Goal: Task Accomplishment & Management: Use online tool/utility

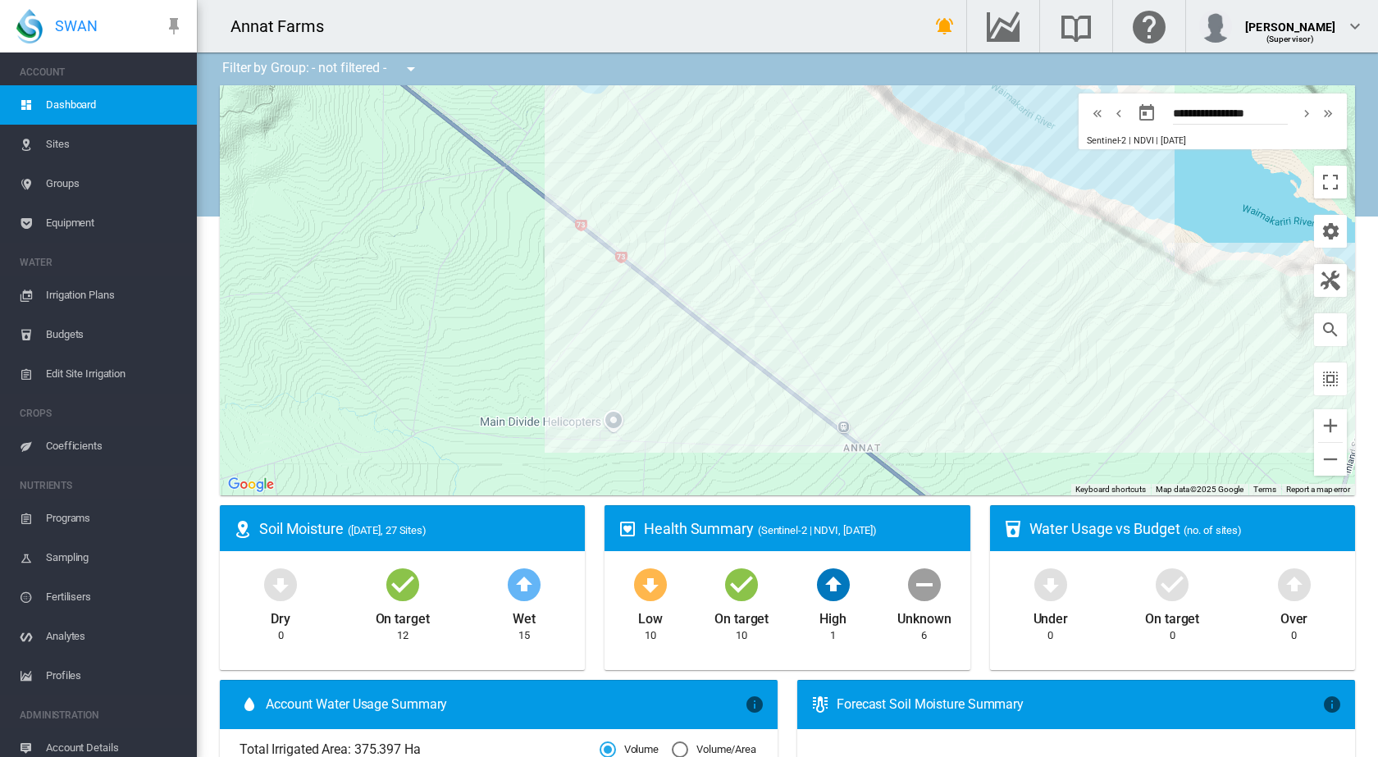
click at [1068, 325] on div at bounding box center [787, 290] width 1135 height 410
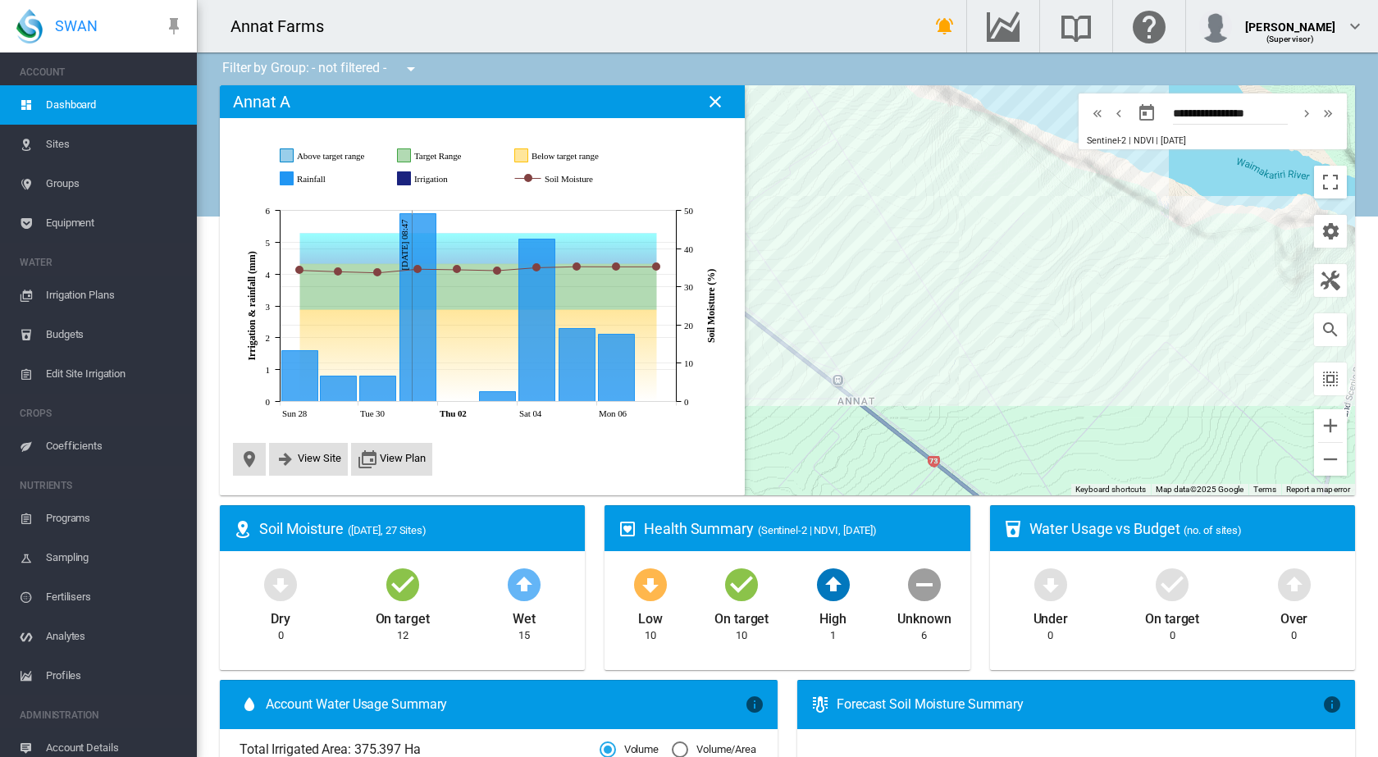
click at [98, 298] on span "Irrigation Plans" at bounding box center [115, 295] width 138 height 39
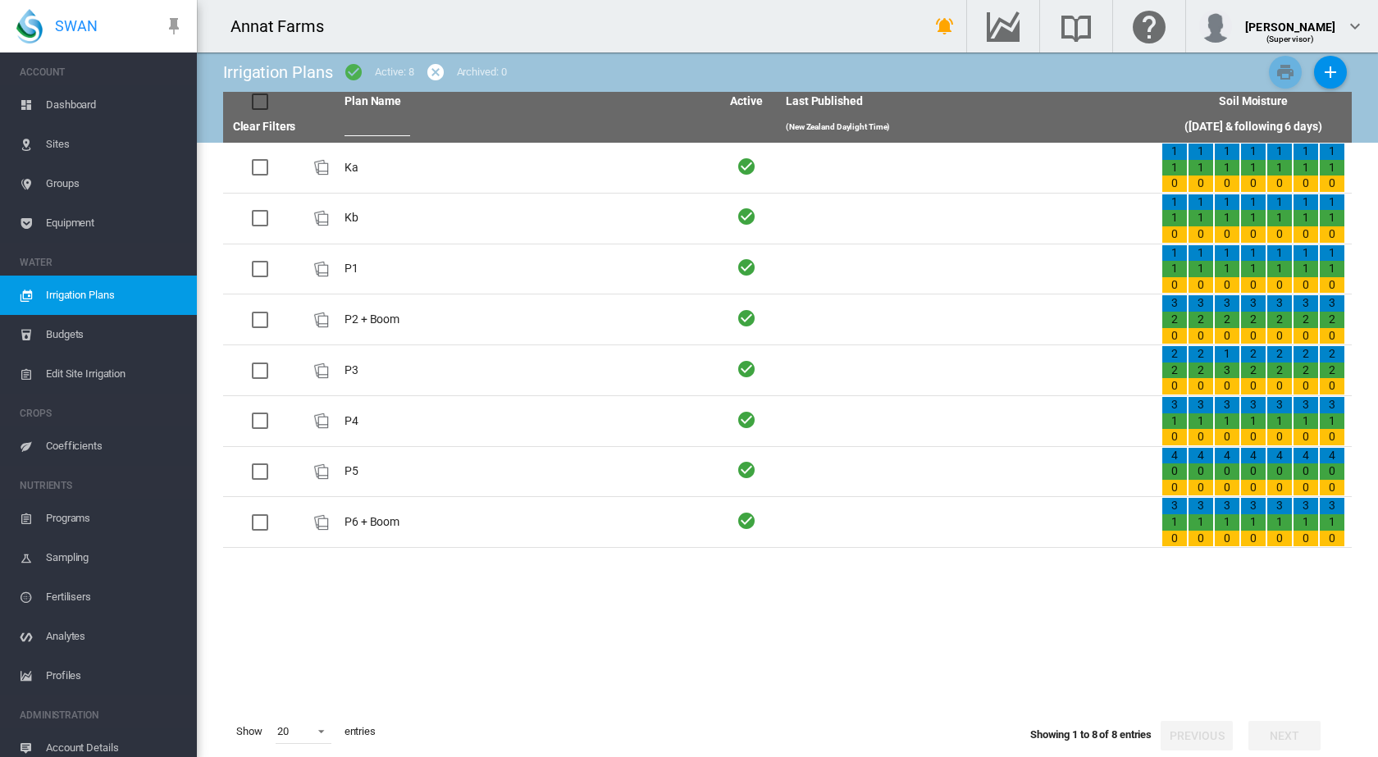
click at [85, 366] on span "Edit Site Irrigation" at bounding box center [115, 373] width 138 height 39
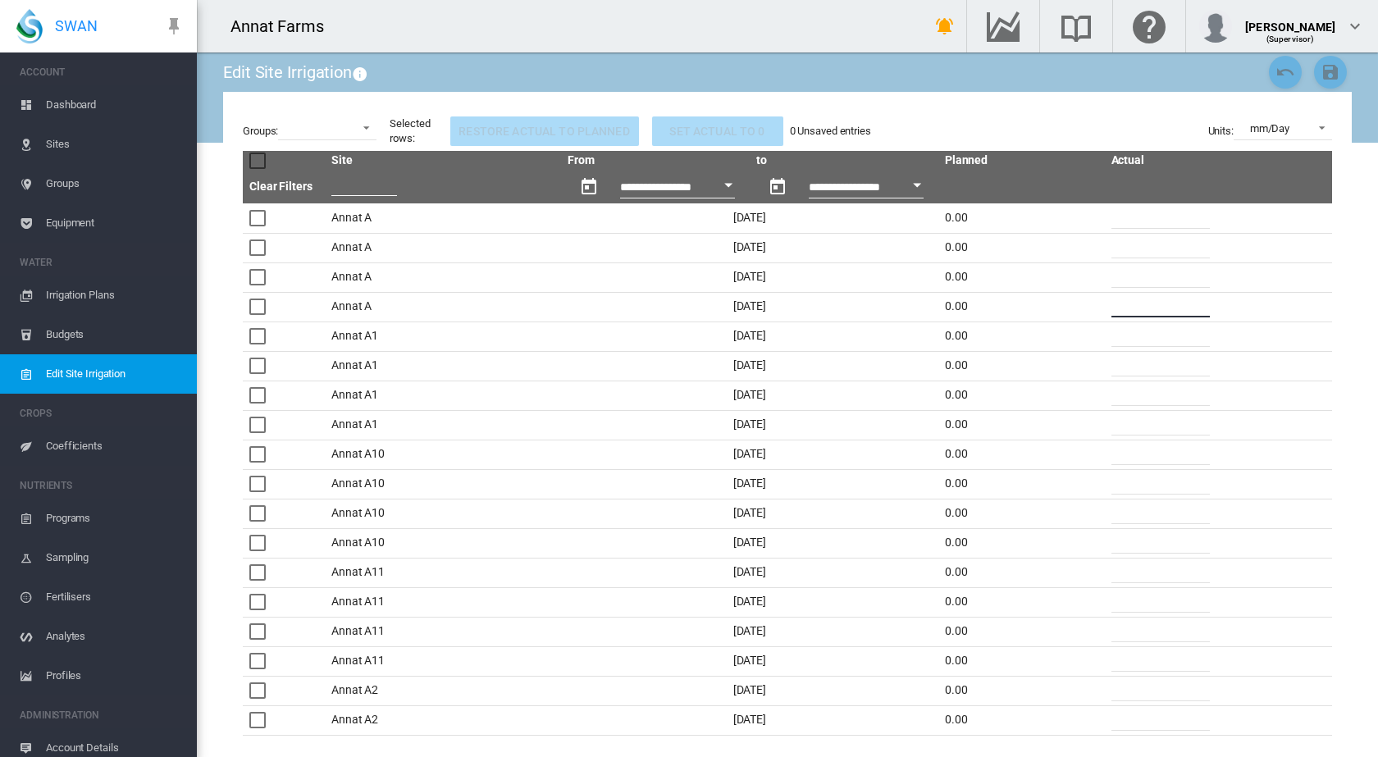
drag, startPoint x: 1118, startPoint y: 304, endPoint x: 1108, endPoint y: 304, distance: 9.9
click at [1112, 304] on input "*" at bounding box center [1161, 305] width 98 height 25
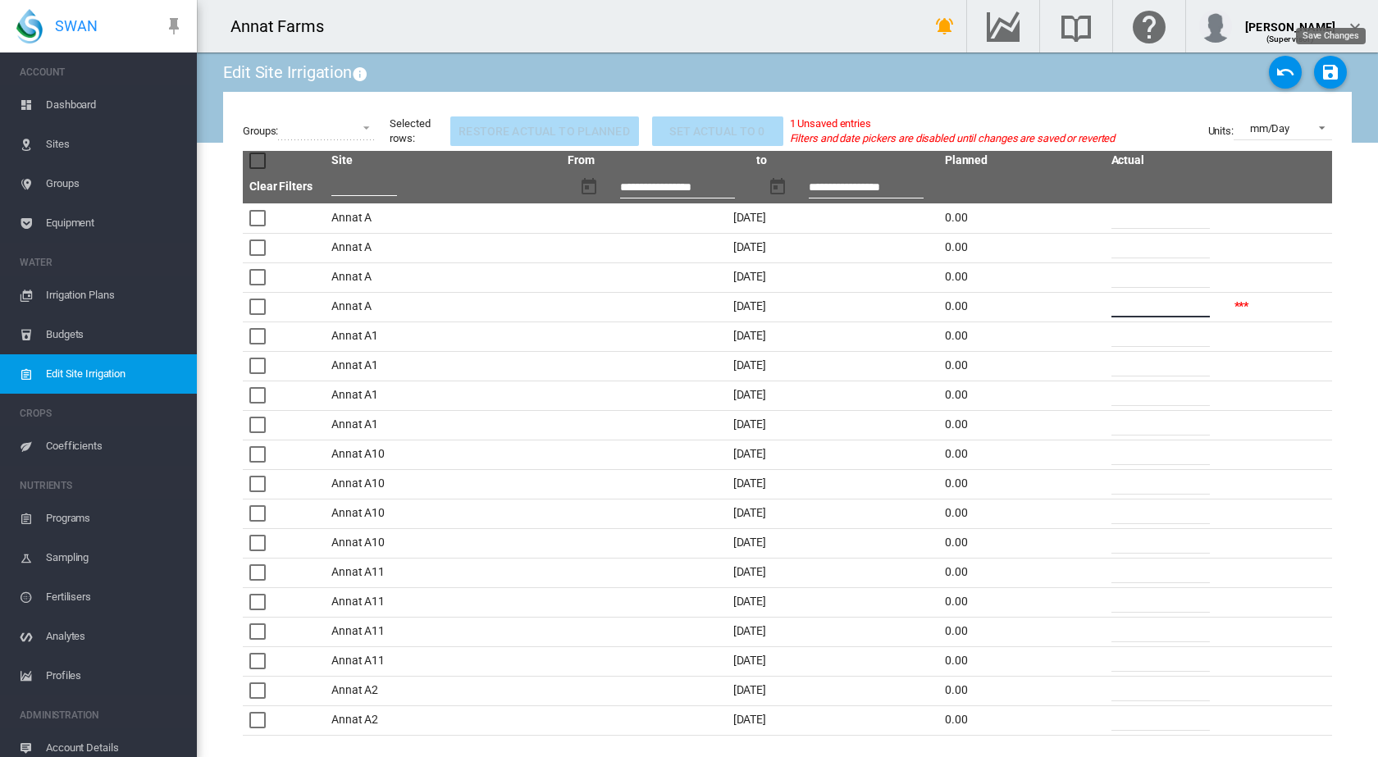
type input "**"
click at [1332, 73] on md-icon "icon-content-save" at bounding box center [1331, 72] width 20 height 20
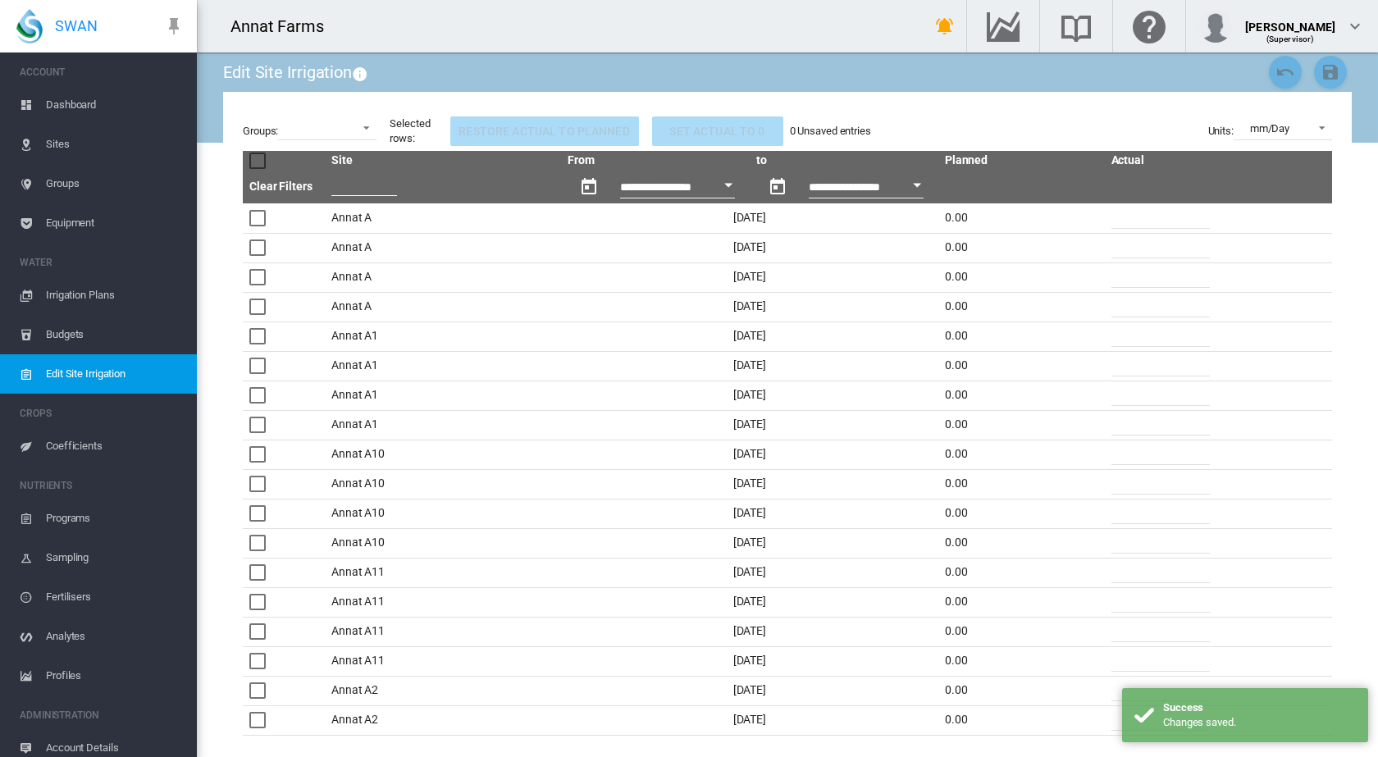
click at [74, 109] on span "Dashboard" at bounding box center [115, 104] width 138 height 39
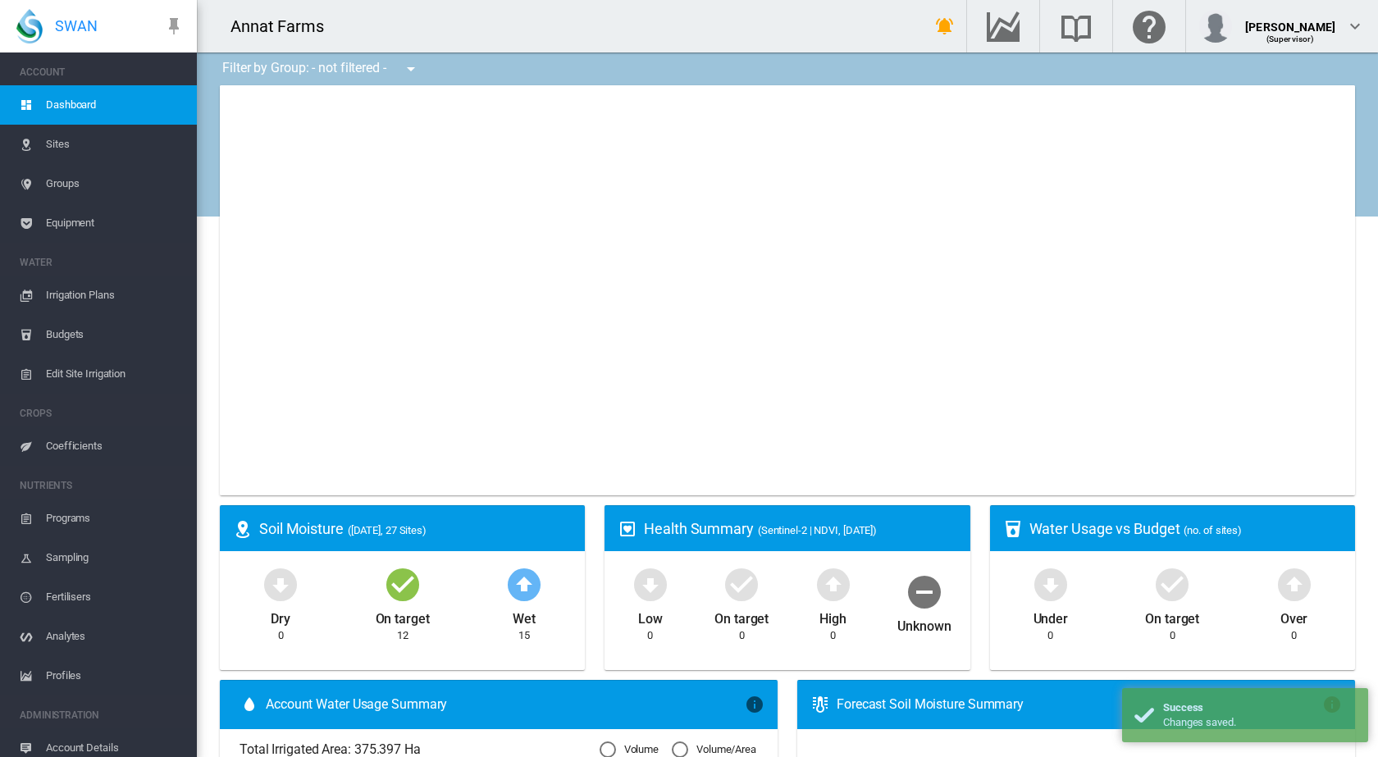
type input "**********"
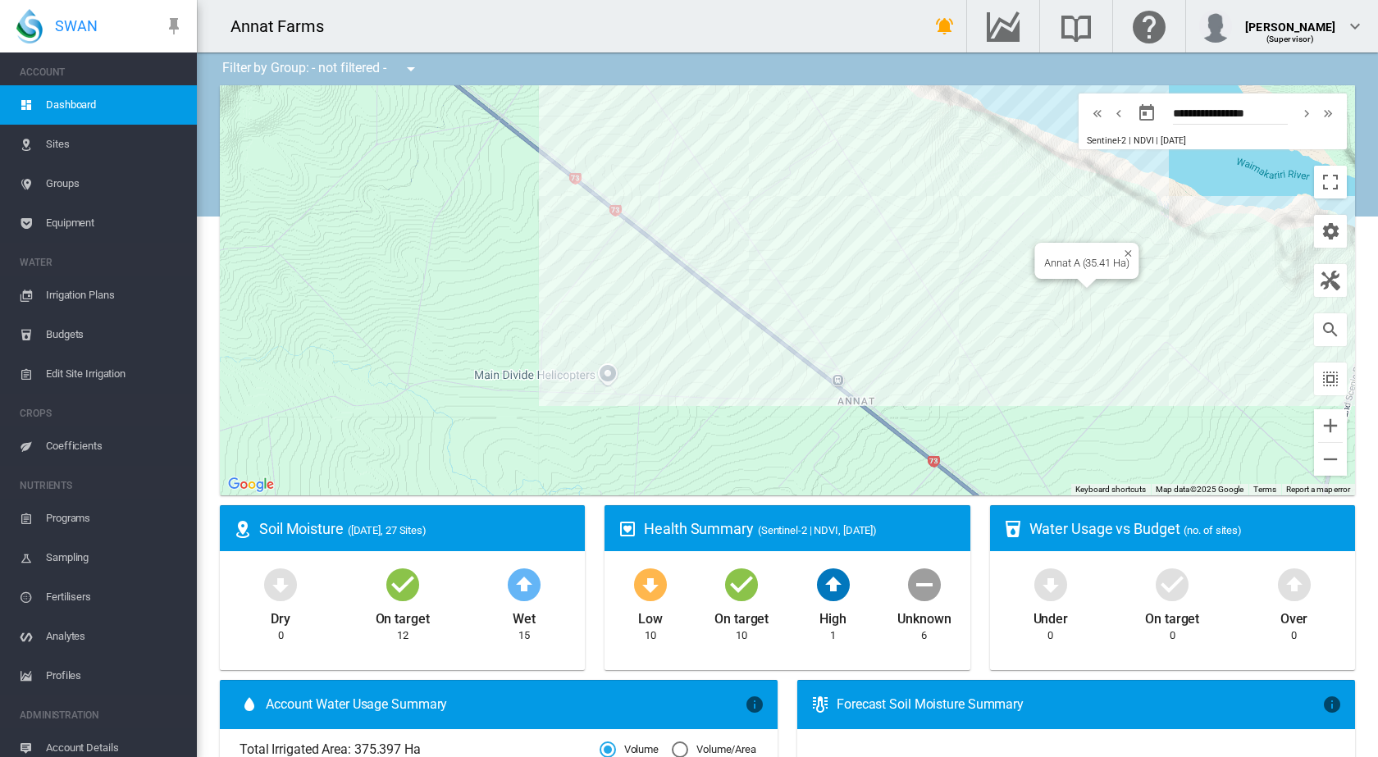
click at [1085, 296] on div "Annat A (35.41 Ha)" at bounding box center [787, 290] width 1135 height 410
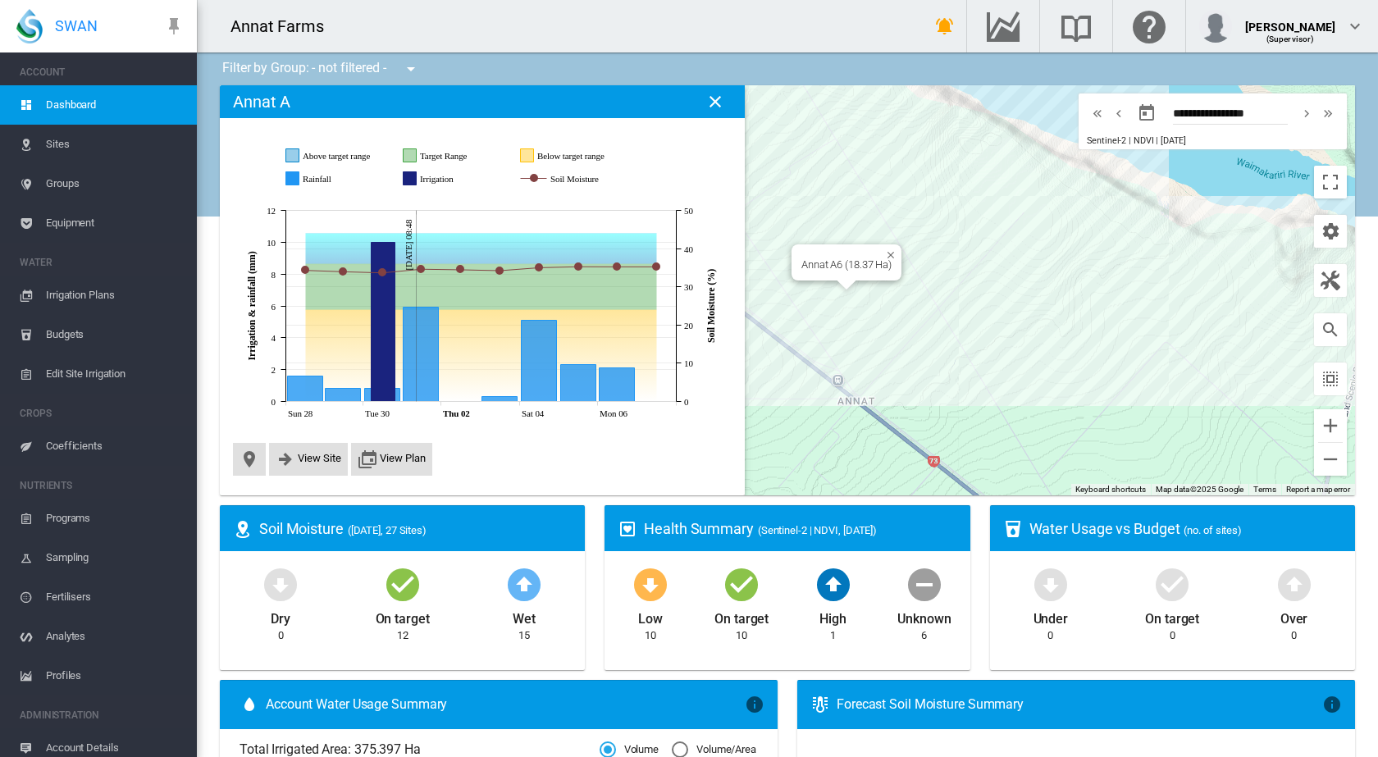
click at [830, 306] on div "Annat A6 (18.37 Ha)" at bounding box center [787, 290] width 1135 height 410
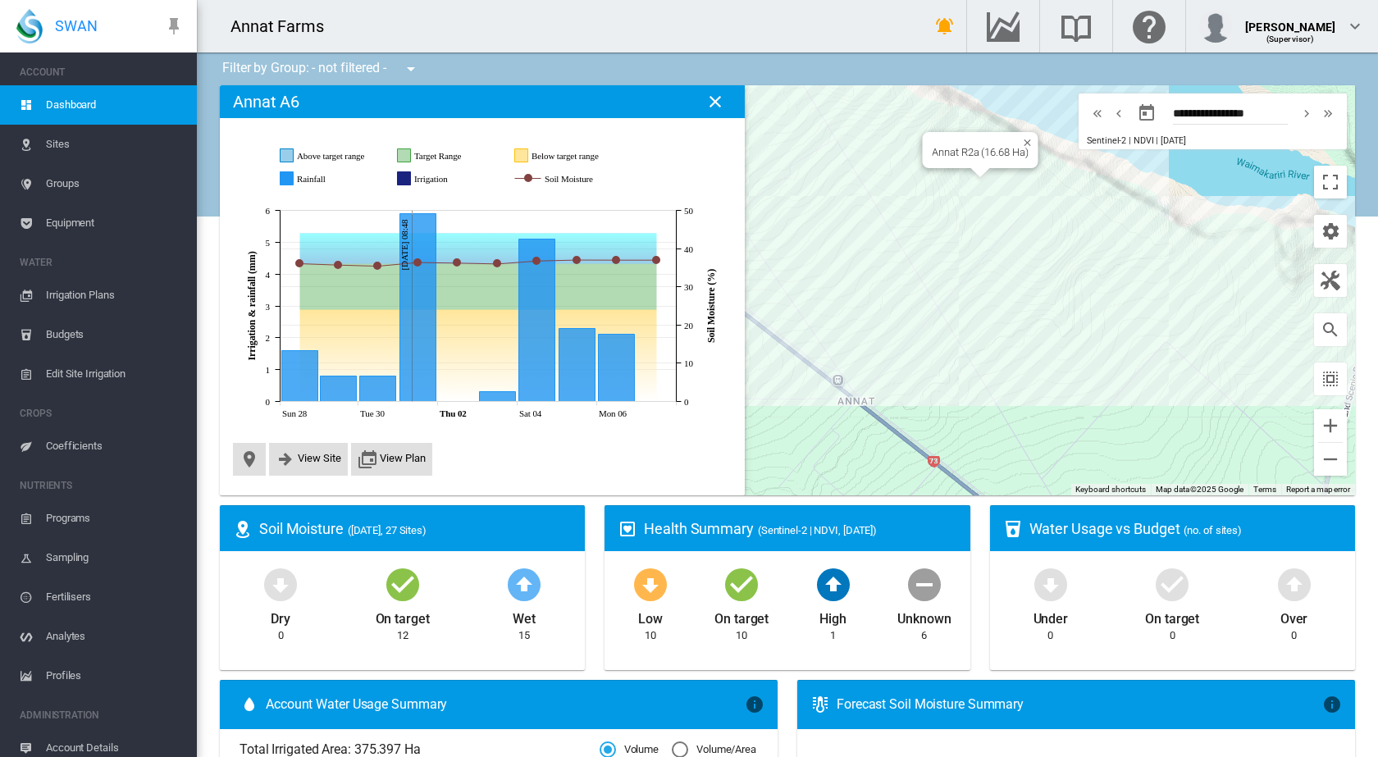
click at [971, 172] on div at bounding box center [981, 173] width 21 height 10
click at [959, 177] on div at bounding box center [787, 290] width 1135 height 410
